Goal: Transaction & Acquisition: Purchase product/service

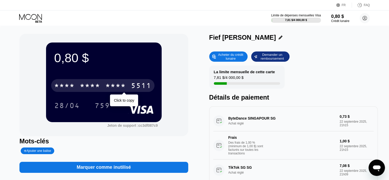
click at [64, 86] on font "*" at bounding box center [61, 86] width 5 height 8
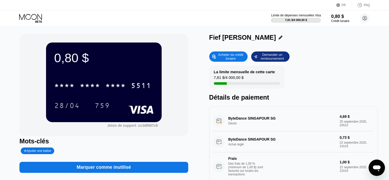
click at [236, 57] on font "Acheter du crédit lunaire" at bounding box center [231, 57] width 26 height 8
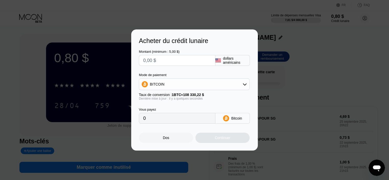
click at [189, 58] on input "text" at bounding box center [177, 60] width 68 height 10
type input "$6"
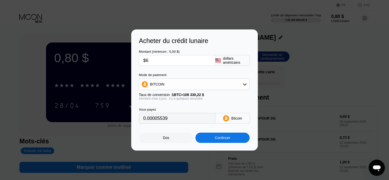
type input "0.00005539"
type input "$6"
click at [177, 87] on div "BITCOIN" at bounding box center [194, 84] width 110 height 10
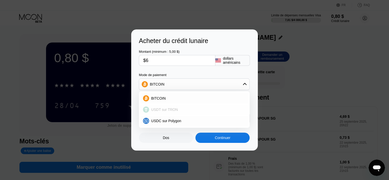
click at [170, 108] on font "USDT sur TRON" at bounding box center [164, 109] width 27 height 4
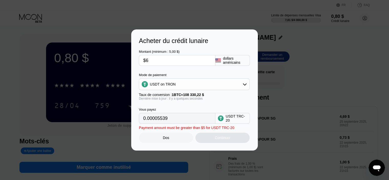
type input "6.06"
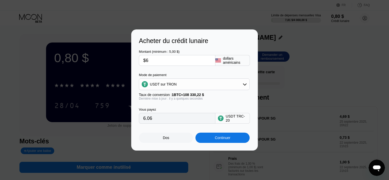
click at [211, 107] on div "Vous payez 6.06 USDT TRC-20" at bounding box center [194, 111] width 111 height 23
drag, startPoint x: 221, startPoint y: 143, endPoint x: 219, endPoint y: 141, distance: 2.7
click at [219, 141] on div "Continuer" at bounding box center [222, 137] width 54 height 10
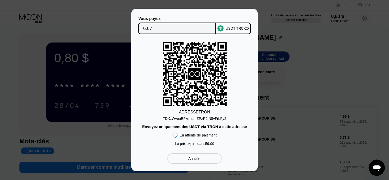
click at [205, 162] on div "Annuler" at bounding box center [194, 158] width 54 height 10
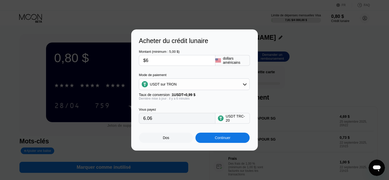
click at [175, 60] on input "$6" at bounding box center [177, 60] width 68 height 10
type input "$9"
type input "9.09"
type input "$9"
click at [194, 72] on div "Montant (minimum : 5,00 $) $9 dollars américains Mode de paiement USDT sur TRON…" at bounding box center [194, 83] width 111 height 79
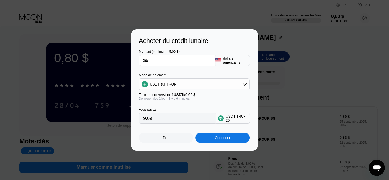
click at [215, 139] on font "Continuer" at bounding box center [223, 137] width 16 height 4
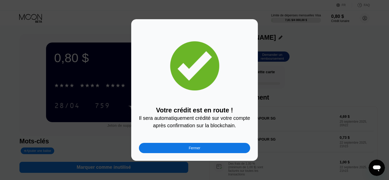
click at [193, 149] on font "Fermer" at bounding box center [194, 148] width 11 height 4
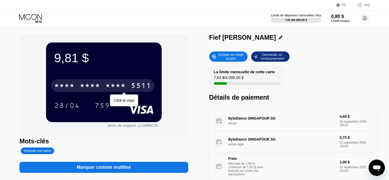
click at [64, 83] on font "*" at bounding box center [61, 86] width 5 height 8
